Goal: Find specific page/section

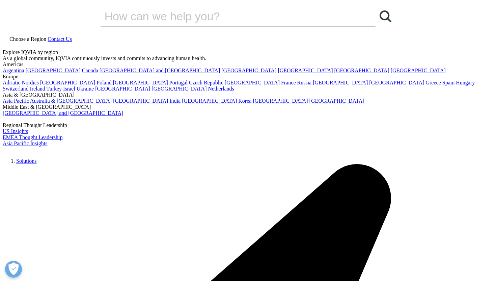
click at [48, 36] on link "Choose a Region" at bounding box center [25, 39] width 45 height 6
click at [45, 91] on link "Ireland" at bounding box center [37, 89] width 15 height 6
